Goal: Task Accomplishment & Management: Complete application form

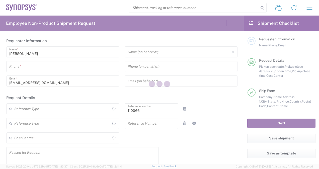
type input "Department"
type input "US01, CIO, IT, ESS2 110066"
type input "[GEOGRAPHIC_DATA]"
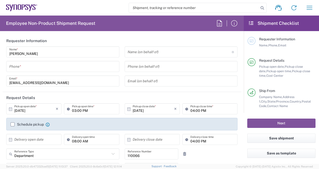
type input "Delivered at Place"
type input "[US_STATE]"
type input "[GEOGRAPHIC_DATA]"
type input "Headquarters USSV"
click at [115, 39] on header "Requester Information" at bounding box center [122, 40] width 238 height 11
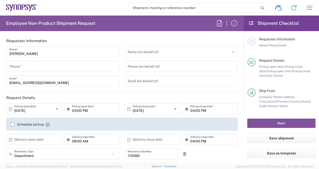
click at [43, 73] on div "[PERSON_NAME] Name * Phone * [EMAIL_ADDRESS][DOMAIN_NAME] Email *" at bounding box center [63, 68] width 118 height 44
click at [36, 61] on div "Phone *" at bounding box center [62, 66] width 113 height 11
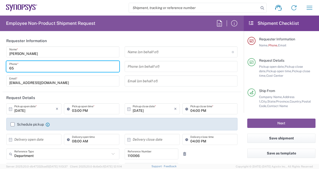
type input "6505128926"
type input "[EMAIL_ADDRESS][DOMAIN_NAME]"
type input "6505128926"
type input "Synopsys Inc"
type input "1301 S Mopac Expy"
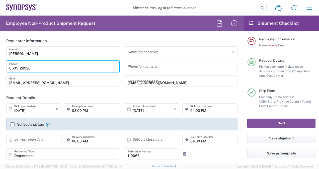
type input "[STREET_ADDRESS]"
type input "Austin"
type input "[US_STATE]"
type input "78746"
type input "6505128926"
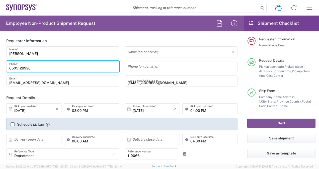
type input "[EMAIL_ADDRESS][DOMAIN_NAME]"
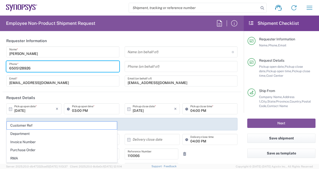
click at [138, 84] on input "[EMAIL_ADDRESS][DOMAIN_NAME]" at bounding box center [180, 81] width 107 height 9
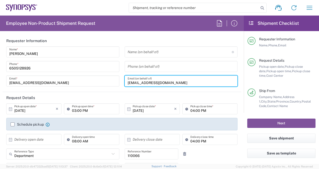
click at [118, 95] on header "Request Details" at bounding box center [122, 97] width 238 height 11
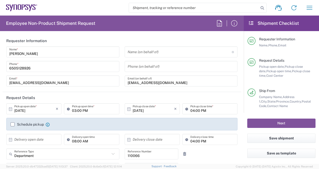
click at [131, 80] on input "[EMAIL_ADDRESS][DOMAIN_NAME]" at bounding box center [180, 81] width 107 height 9
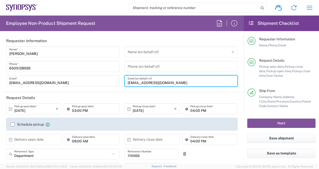
click at [131, 80] on input "[EMAIL_ADDRESS][DOMAIN_NAME]" at bounding box center [180, 81] width 107 height 9
click at [189, 80] on input "[EMAIL_ADDRESS][DOMAIN_NAME]" at bounding box center [180, 81] width 107 height 9
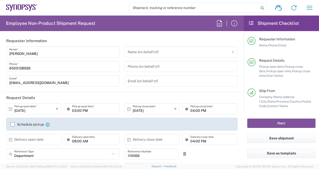
click at [133, 92] on header "Request Details" at bounding box center [122, 97] width 238 height 11
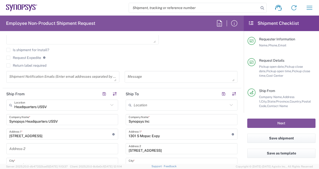
scroll to position [174, 0]
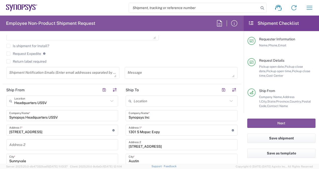
click at [109, 100] on icon at bounding box center [111, 101] width 7 height 7
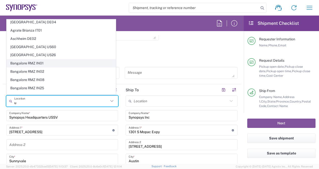
scroll to position [0, 0]
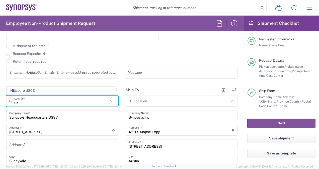
type input "u"
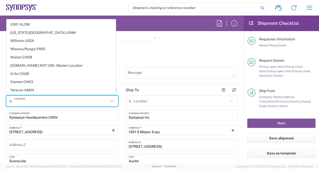
scroll to position [1212, 0]
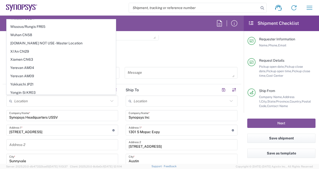
click at [139, 50] on div "Is shipment for Install?" at bounding box center [121, 48] width 231 height 8
type input "Headquarters USSV"
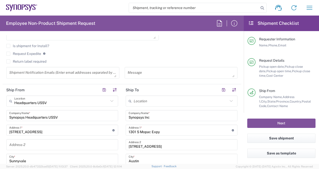
click at [162, 51] on agx-checkbox-control "Request Expedite If expedite is checked you will be unable to rate and book thi…" at bounding box center [121, 53] width 231 height 5
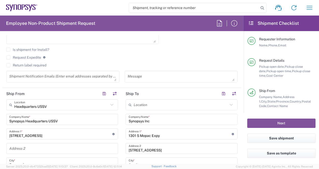
click at [108, 105] on icon at bounding box center [111, 104] width 7 height 7
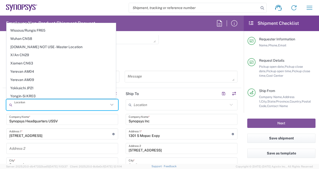
scroll to position [0, 0]
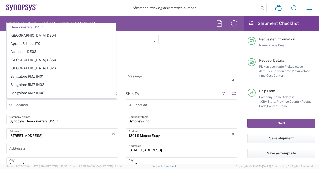
click at [176, 61] on div "Request Expedite If expedite is checked you will be unable to rate and book thi…" at bounding box center [121, 59] width 231 height 8
type input "Headquarters USSV"
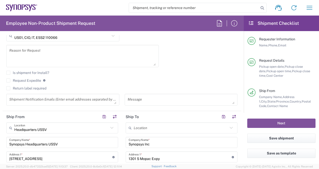
scroll to position [147, 0]
click at [12, 88] on label "Return label required" at bounding box center [26, 88] width 40 height 4
click at [8, 88] on input "Return label required" at bounding box center [8, 88] width 0 height 0
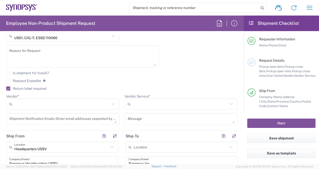
click at [33, 100] on input "Vendor *" at bounding box center [61, 104] width 95 height 8
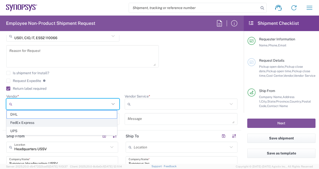
click at [30, 120] on span "FedEx Express" at bounding box center [62, 123] width 110 height 8
type input "FedEx Express"
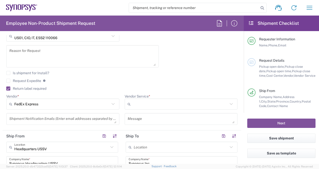
click at [9, 88] on label "Return label required" at bounding box center [26, 88] width 40 height 4
click at [6, 88] on input "Return label required" at bounding box center [6, 88] width 0 height 0
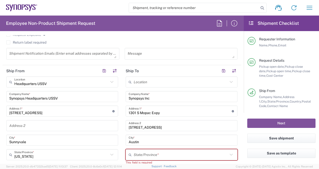
scroll to position [193, 0]
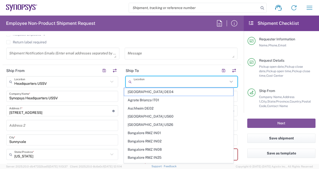
click at [166, 81] on input "text" at bounding box center [180, 81] width 94 height 9
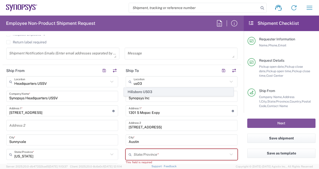
click at [156, 92] on span "Hillsboro US03" at bounding box center [178, 92] width 109 height 8
type input "Hillsboro US03"
type input "[STREET_ADDRESS][PERSON_NAME]"
type input "Suite 400"
type input "Hillsboro"
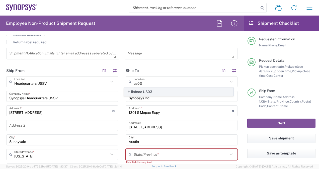
type input "[US_STATE]"
type input "97124"
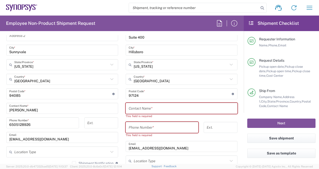
scroll to position [283, 0]
click at [156, 107] on input "text" at bounding box center [181, 108] width 106 height 9
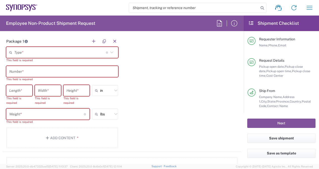
scroll to position [450, 0]
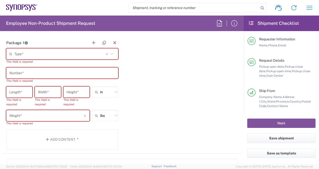
click at [55, 52] on input "text" at bounding box center [59, 54] width 91 height 9
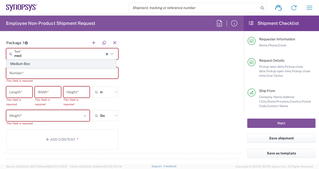
click at [38, 62] on span "Medium Box" at bounding box center [61, 64] width 109 height 8
type input "Medium Box"
type input "13"
type input "11.5"
type input "2.5"
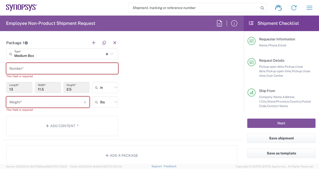
click at [30, 67] on input "text" at bounding box center [62, 68] width 106 height 9
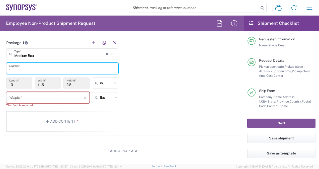
type input "1"
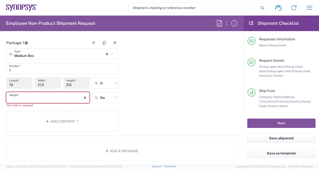
click at [23, 93] on input "number" at bounding box center [46, 97] width 74 height 9
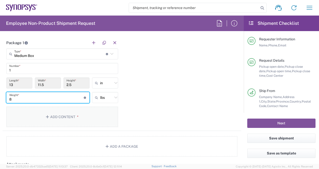
type input "8"
click at [49, 112] on button "Add Content *" at bounding box center [62, 116] width 112 height 21
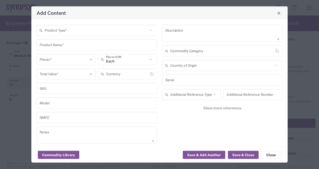
type input "US Dollar"
click at [80, 30] on input "text" at bounding box center [96, 30] width 103 height 9
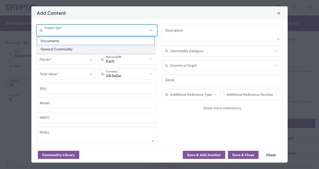
click at [70, 48] on span "General Commodity" at bounding box center [95, 49] width 117 height 8
type input "General Commodity"
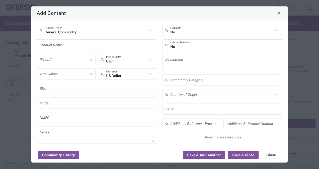
click at [80, 46] on input "text" at bounding box center [97, 44] width 114 height 9
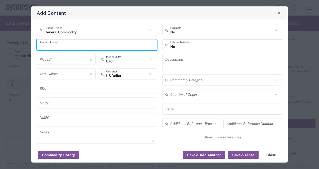
click at [80, 46] on input "text" at bounding box center [97, 44] width 114 height 9
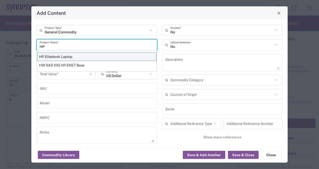
click at [59, 56] on div "HP Elitebook Laptop" at bounding box center [96, 56] width 119 height 9
type input "HP Elitebook Laptop"
type textarea "HP Elitebook Laptop"
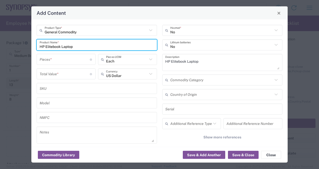
click at [272, 45] on icon at bounding box center [275, 45] width 7 height 7
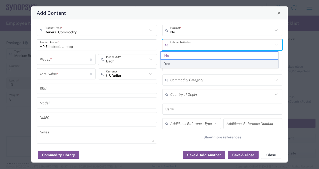
click at [215, 64] on span "Yes" at bounding box center [219, 64] width 117 height 8
type input "Yes"
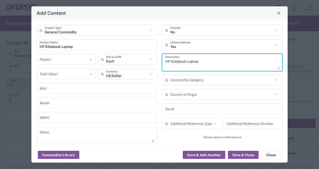
click at [215, 64] on textarea "HP Elitebook Laptop" at bounding box center [222, 62] width 114 height 14
click at [280, 53] on div "No Hazmat * Yes Lithium batteries HP Elitebook Laptop Description Commodity Cat…" at bounding box center [221, 90] width 125 height 130
drag, startPoint x: 154, startPoint y: 66, endPoint x: 0, endPoint y: 57, distance: 154.5
click at [0, 57] on html "Shipment request Shipment tracking Employee non-product shipment request My shi…" at bounding box center [159, 84] width 319 height 169
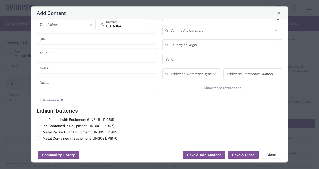
click at [40, 125] on span at bounding box center [39, 125] width 4 height 4
click at [43, 125] on input "Ion Contained in Equipment (UN3481, PI967)" at bounding box center [44, 124] width 3 height 3
radio input "true"
click at [241, 158] on button "Save & Close" at bounding box center [243, 155] width 31 height 8
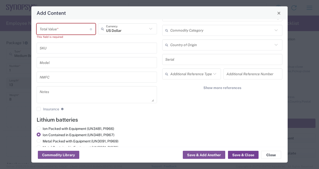
scroll to position [54, 0]
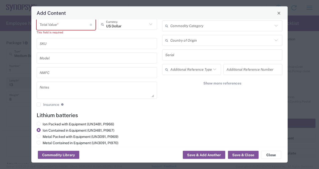
click at [57, 26] on input "number" at bounding box center [65, 24] width 50 height 9
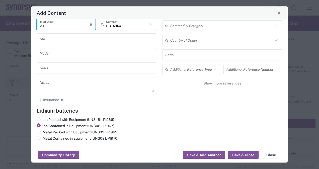
type input "2"
type input "300"
click at [248, 156] on button "Save & Close" at bounding box center [243, 155] width 31 height 8
click at [244, 153] on button "Save & Close" at bounding box center [243, 155] width 31 height 8
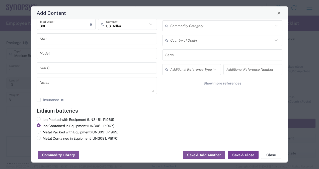
click at [244, 153] on button "Save & Close" at bounding box center [243, 155] width 31 height 8
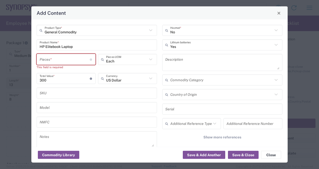
click at [62, 61] on input "number" at bounding box center [65, 59] width 50 height 9
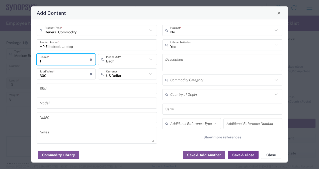
type input "1"
click at [238, 155] on button "Save & Close" at bounding box center [243, 155] width 31 height 8
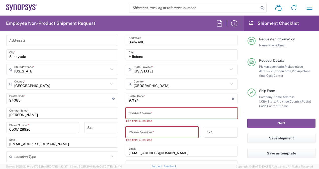
scroll to position [280, 0]
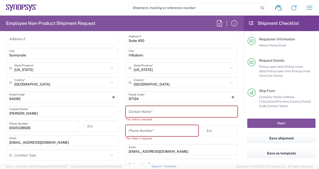
click at [168, 107] on input "text" at bounding box center [181, 111] width 106 height 9
click at [169, 149] on input "[EMAIL_ADDRESS][DOMAIN_NAME]" at bounding box center [181, 149] width 106 height 9
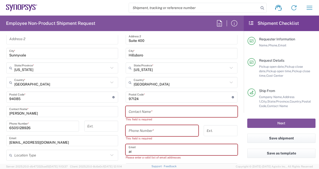
type input "a"
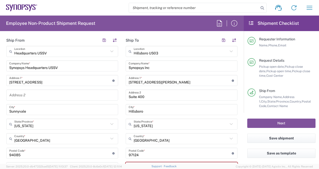
scroll to position [225, 0]
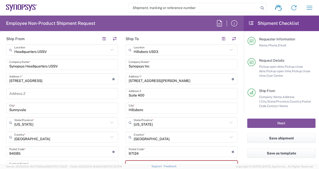
click at [109, 48] on icon at bounding box center [111, 50] width 7 height 7
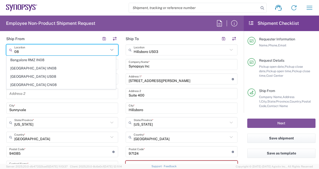
type input "08"
click at [59, 41] on header "Ship From" at bounding box center [62, 38] width 119 height 11
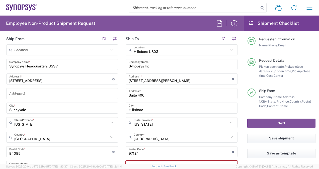
type input "Headquarters USSV"
click at [71, 51] on input "Headquarters USSV" at bounding box center [61, 50] width 94 height 9
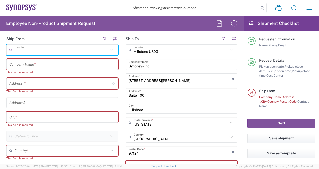
click at [53, 49] on input "text" at bounding box center [61, 50] width 94 height 9
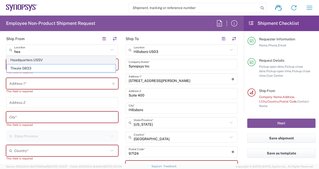
click at [39, 61] on span "Headquarters USSV" at bounding box center [61, 60] width 109 height 8
type input "Headquarters USSV"
type input "Synopsys Headquarters USSV"
type input "[STREET_ADDRESS]"
type input "Sunnyvale"
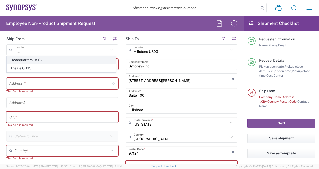
type input "[GEOGRAPHIC_DATA]"
type input "94085"
type input "6505845000"
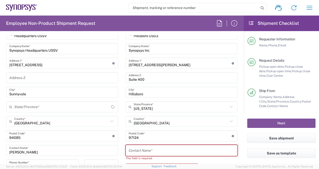
type input "[US_STATE]"
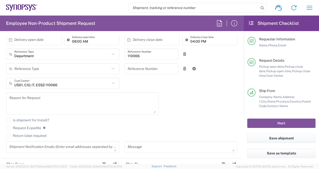
scroll to position [99, 0]
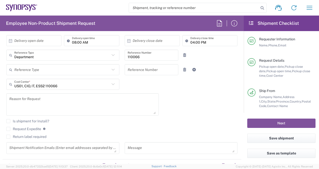
click at [9, 136] on label "Return label required" at bounding box center [26, 136] width 40 height 4
click at [8, 136] on input "Return label required" at bounding box center [8, 136] width 0 height 0
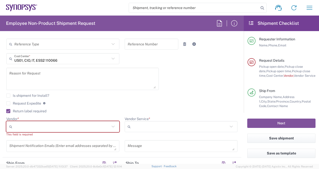
scroll to position [125, 0]
click at [76, 124] on input "Vendor *" at bounding box center [61, 126] width 95 height 8
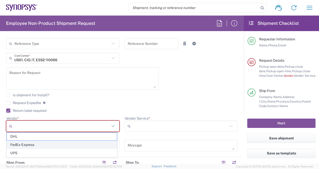
click at [29, 144] on span "FedEx Express" at bounding box center [62, 145] width 110 height 8
type input "FedEx Express"
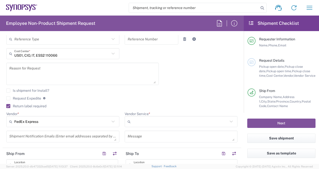
scroll to position [130, 0]
click at [139, 118] on input "Vendor Service *" at bounding box center [179, 121] width 95 height 8
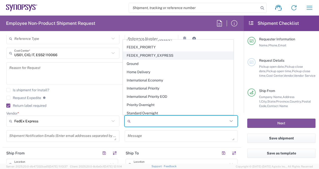
scroll to position [0, 0]
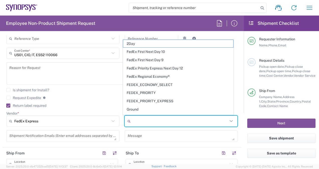
click at [118, 93] on div "Is shipment for Install?" at bounding box center [121, 92] width 231 height 8
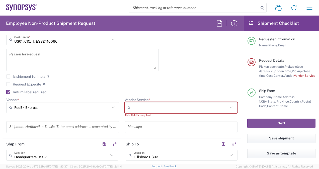
scroll to position [146, 0]
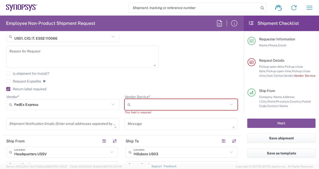
click at [233, 46] on div "[DATE] × Pickup open date * Cancel Apply 03:00 PM Pickup open time * [DATE] × P…" at bounding box center [122, 45] width 236 height 176
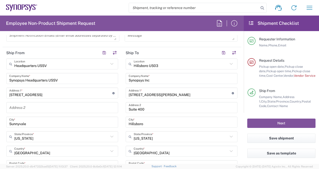
scroll to position [235, 0]
click at [228, 63] on icon at bounding box center [231, 63] width 7 height 7
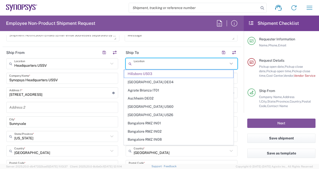
paste input "56454 Cascade View Dr"
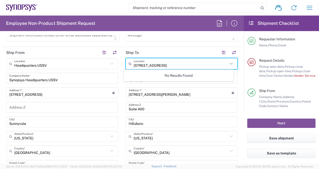
type input "[STREET_ADDRESS]"
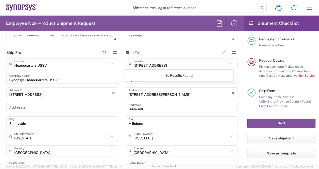
click at [177, 55] on header "Ship To" at bounding box center [181, 52] width 119 height 11
click at [159, 79] on input "Synopsys Inc" at bounding box center [181, 78] width 106 height 9
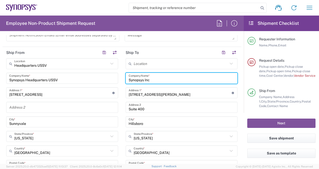
click at [168, 77] on input "Synopsys Inc" at bounding box center [181, 78] width 106 height 9
paste input "56454 Cascade View Dr"
type input "Synopsys Inc"
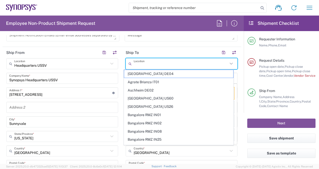
click at [163, 61] on input "text" at bounding box center [180, 63] width 94 height 9
click at [151, 50] on header "Ship To" at bounding box center [181, 52] width 119 height 11
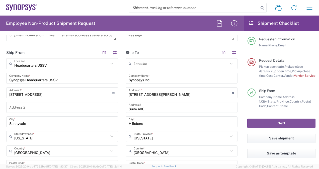
click at [231, 63] on div "Location" at bounding box center [181, 63] width 112 height 11
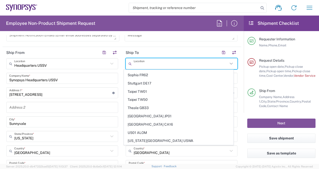
scroll to position [1107, 0]
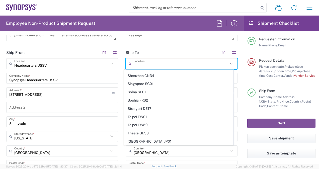
click at [167, 50] on header "Ship To" at bounding box center [181, 52] width 119 height 11
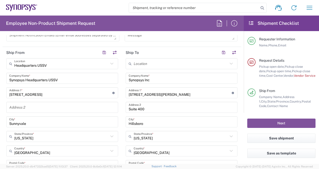
click at [161, 93] on input "[STREET_ADDRESS][PERSON_NAME]" at bounding box center [179, 92] width 103 height 9
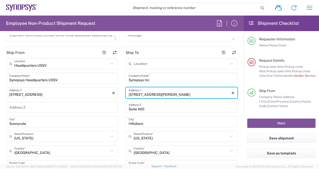
click at [161, 93] on input "[STREET_ADDRESS][PERSON_NAME]" at bounding box center [179, 92] width 103 height 9
paste input "56454 Cascade View Dr"
type input "56454 Cascade View Dr"
click at [159, 76] on input "Synopsys Inc" at bounding box center [181, 78] width 106 height 9
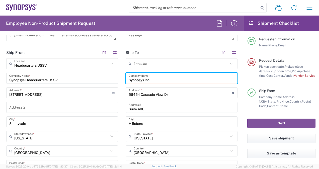
click at [118, 88] on main "Headquarters USSV Location Headquarters [GEOGRAPHIC_DATA] Agrate Brianza IT01 […" at bounding box center [62, 149] width 119 height 182
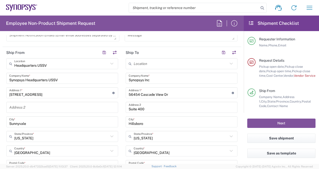
click at [145, 108] on input "Suite 400" at bounding box center [181, 107] width 106 height 9
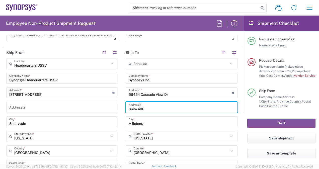
click at [145, 108] on input "Suite 400" at bounding box center [181, 107] width 106 height 9
click at [122, 108] on main "Location [GEOGRAPHIC_DATA] DE04 Agrate Brianza IT01 [GEOGRAPHIC_DATA] DE02 [GEO…" at bounding box center [181, 160] width 119 height 205
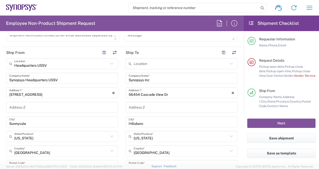
click at [137, 120] on input "Hillsboro" at bounding box center [181, 121] width 106 height 9
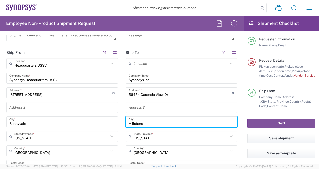
click at [137, 120] on input "Hillsboro" at bounding box center [181, 121] width 106 height 9
type input "[PERSON_NAME]"
click at [149, 136] on input "text" at bounding box center [180, 136] width 94 height 9
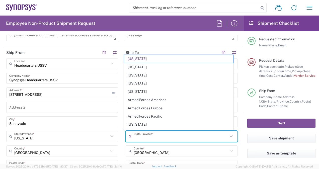
click at [149, 136] on input "text" at bounding box center [180, 136] width 94 height 9
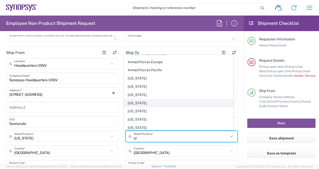
scroll to position [0, 0]
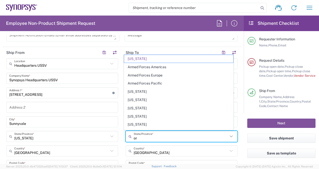
type input "or"
click at [150, 137] on input "or" at bounding box center [180, 136] width 94 height 9
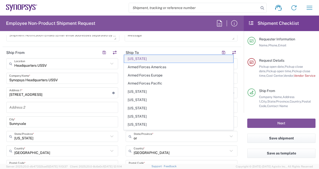
click at [139, 59] on span "[US_STATE]" at bounding box center [178, 59] width 109 height 8
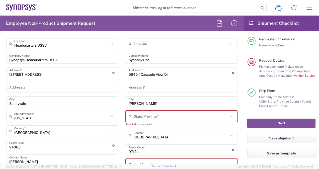
scroll to position [256, 0]
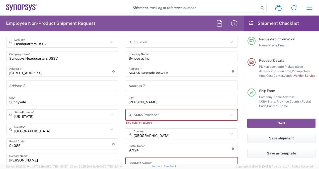
click at [151, 115] on input "text" at bounding box center [180, 114] width 94 height 9
type input "o"
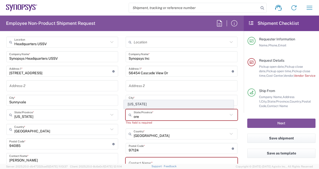
click at [141, 103] on span "[US_STATE]" at bounding box center [178, 104] width 109 height 8
type input "[US_STATE]"
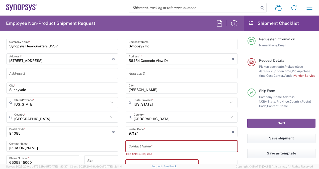
scroll to position [269, 0]
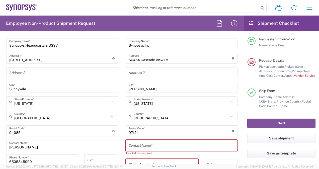
click at [238, 101] on form "Requester Information [PERSON_NAME] Name * [PHONE_NUMBER] Phone * [EMAIL_ADDRES…" at bounding box center [121, 99] width 243 height 128
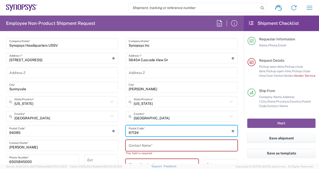
click at [153, 132] on input "undefined" at bounding box center [179, 130] width 103 height 9
paste input "97053"
type input "97053"
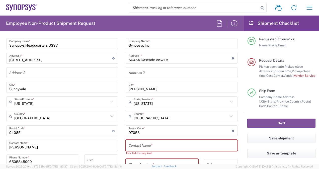
click at [119, 131] on main "Headquarters USSV Location Headquarters [GEOGRAPHIC_DATA] Agrate Brianza IT01 […" at bounding box center [62, 115] width 119 height 182
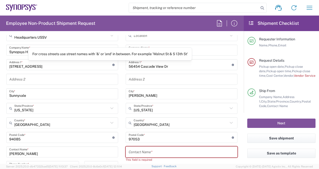
scroll to position [262, 0]
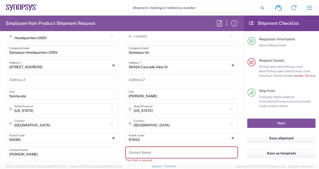
click at [119, 39] on main "Headquarters USSV Location Headquarters [GEOGRAPHIC_DATA] Agrate Brianza IT01 […" at bounding box center [62, 122] width 119 height 182
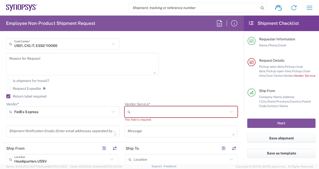
scroll to position [137, 0]
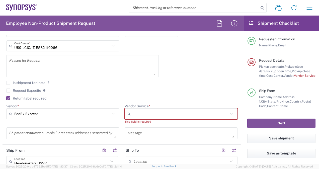
click at [116, 87] on div "Is shipment for Install?" at bounding box center [121, 85] width 231 height 8
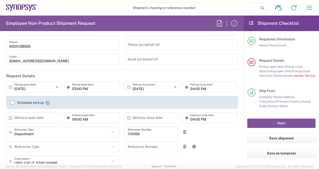
scroll to position [25, 0]
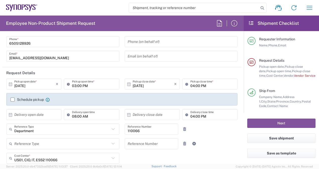
click at [208, 130] on div "Department Reference Type Department Customer Ref Invoice Number Purchase Order…" at bounding box center [122, 130] width 236 height 15
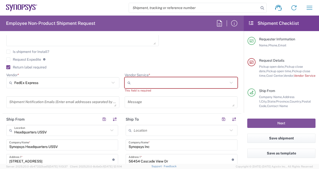
scroll to position [170, 0]
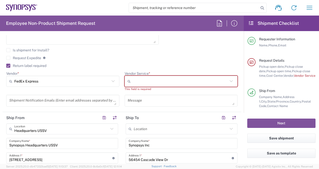
click at [160, 78] on input "Vendor Service *" at bounding box center [179, 81] width 95 height 8
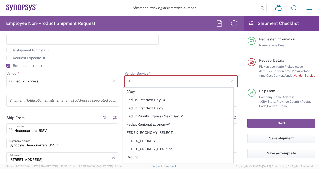
click at [138, 61] on div "Request Expedite If expedite is checked you will be unable to rate and book thi…" at bounding box center [121, 60] width 231 height 8
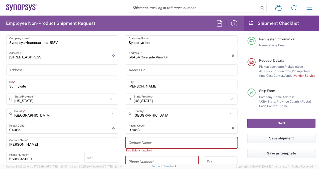
scroll to position [273, 0]
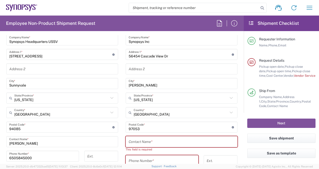
click at [158, 140] on input "text" at bounding box center [181, 141] width 106 height 9
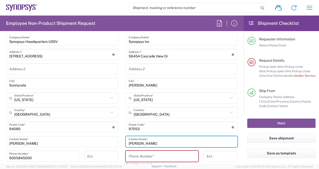
type input "[PERSON_NAME]"
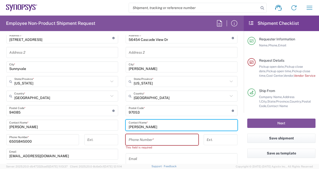
click at [153, 140] on input "tel" at bounding box center [161, 139] width 67 height 9
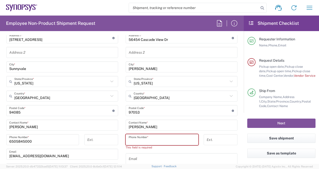
paste input "[PHONE_NUMBER]"
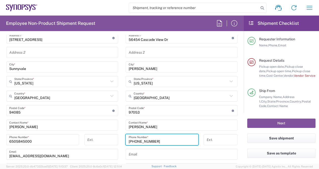
type input "[PHONE_NUMBER]"
click at [119, 134] on main "Headquarters USSV Location Headquarters [GEOGRAPHIC_DATA] Agrate Brianza IT01 […" at bounding box center [62, 94] width 119 height 182
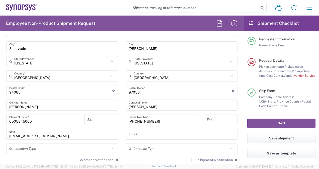
scroll to position [311, 0]
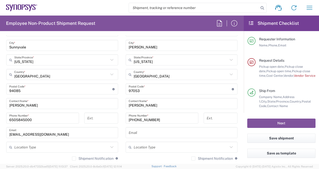
click at [122, 123] on main "Location [GEOGRAPHIC_DATA] DE04 Agrate Brianza IT01 [GEOGRAPHIC_DATA] DE02 [GEO…" at bounding box center [181, 80] width 119 height 196
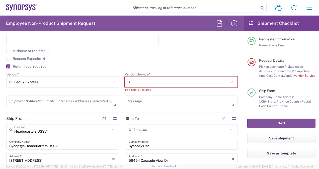
scroll to position [169, 0]
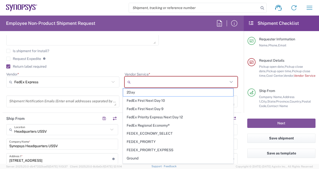
click at [159, 82] on input "Vendor Service *" at bounding box center [179, 82] width 95 height 8
click at [148, 91] on span "2Day" at bounding box center [178, 92] width 110 height 8
type input "2Day"
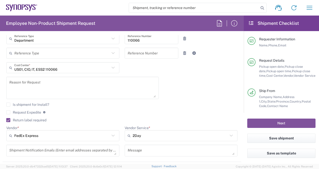
scroll to position [0, 0]
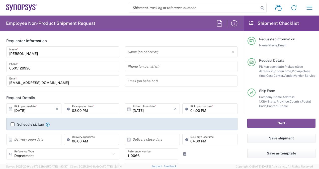
click at [122, 89] on div "Name (on behalf of) Expedite requests must include authorized approver as "on b…" at bounding box center [181, 68] width 118 height 44
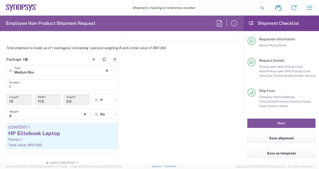
scroll to position [445, 0]
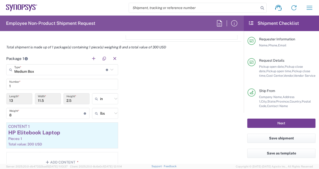
click at [283, 120] on button "Next" at bounding box center [281, 122] width 68 height 9
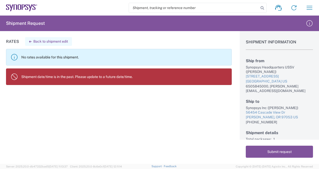
click at [35, 40] on button "Back to shipment edit" at bounding box center [48, 41] width 47 height 9
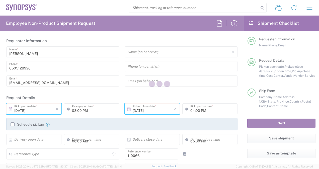
type input "Department"
type input "[US_STATE]"
type input "[GEOGRAPHIC_DATA]"
type input "Delivered at Place"
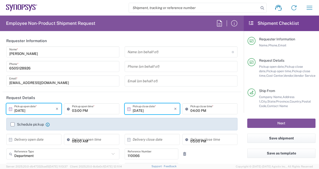
type input "2Day"
type input "[GEOGRAPHIC_DATA]"
type input "Medium Box"
type input "US01, CIO, IT, ESS2 110066"
click at [96, 92] on header "Request Details" at bounding box center [122, 97] width 238 height 11
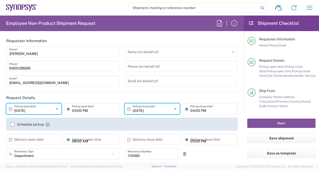
click at [39, 108] on input "[DATE]" at bounding box center [34, 108] width 41 height 9
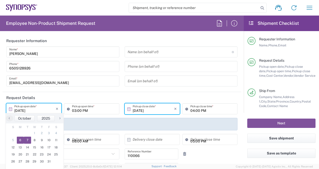
click at [28, 141] on span "7" at bounding box center [27, 139] width 7 height 7
type input "[DATE]"
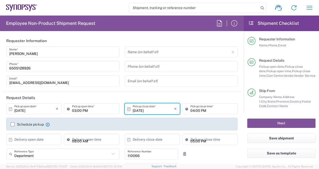
click at [156, 110] on input "[DATE]" at bounding box center [152, 108] width 41 height 9
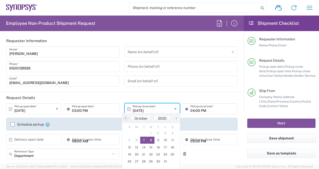
click at [153, 139] on span "8" at bounding box center [150, 139] width 7 height 7
type input "[DATE]"
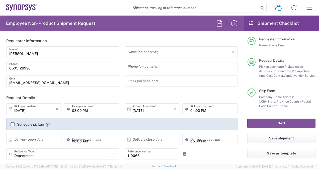
click at [114, 95] on header "Request Details" at bounding box center [122, 97] width 238 height 11
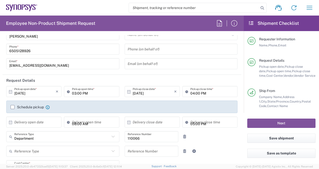
scroll to position [18, 0]
click at [120, 74] on agx-form-section "Requester Information [PERSON_NAME] Name * [PHONE_NUMBER] Phone * [EMAIL_ADDRES…" at bounding box center [122, 46] width 238 height 57
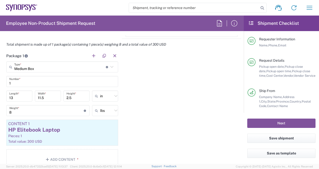
scroll to position [463, 0]
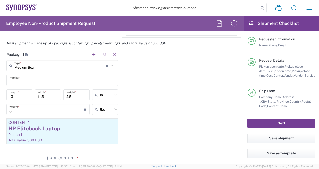
click at [266, 123] on button "Next" at bounding box center [281, 122] width 68 height 9
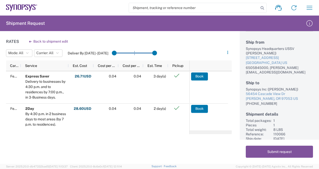
scroll to position [20, 0]
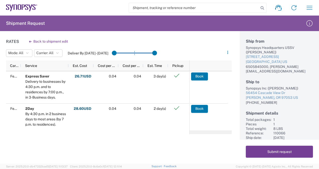
click at [272, 151] on button "Submit request" at bounding box center [278, 152] width 67 height 12
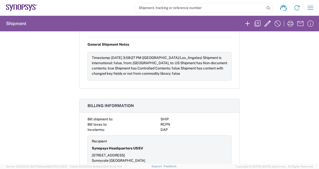
scroll to position [429, 0]
